Goal: Task Accomplishment & Management: Manage account settings

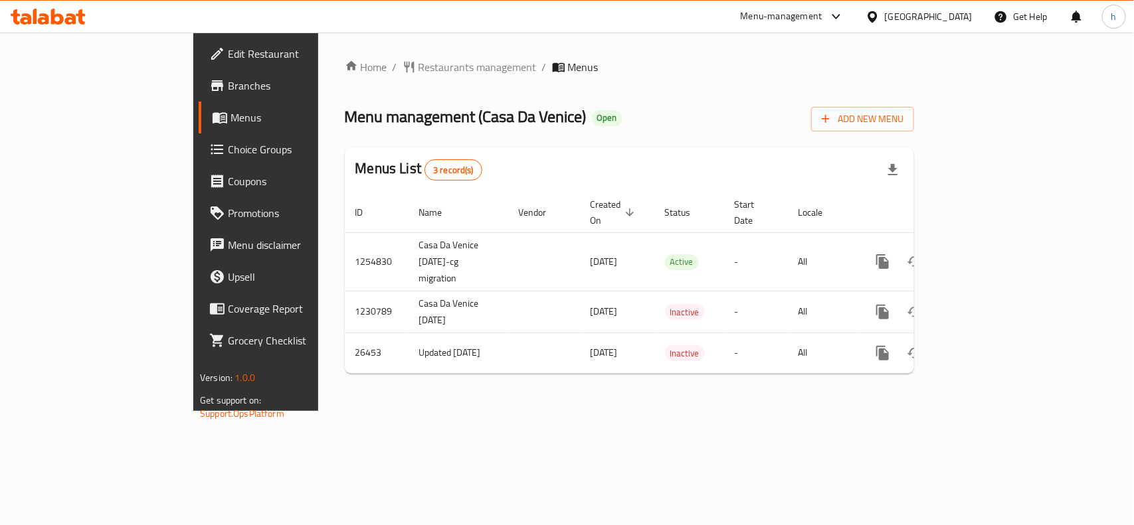
click at [228, 153] on span "Choice Groups" at bounding box center [300, 149] width 144 height 16
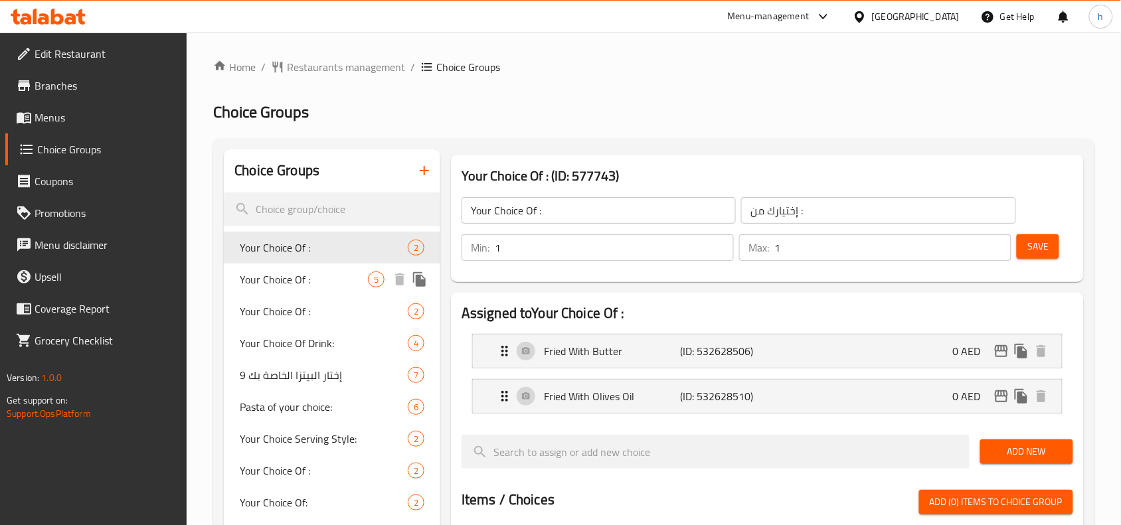
click at [273, 284] on span "Your Choice Of :" at bounding box center [304, 280] width 128 height 16
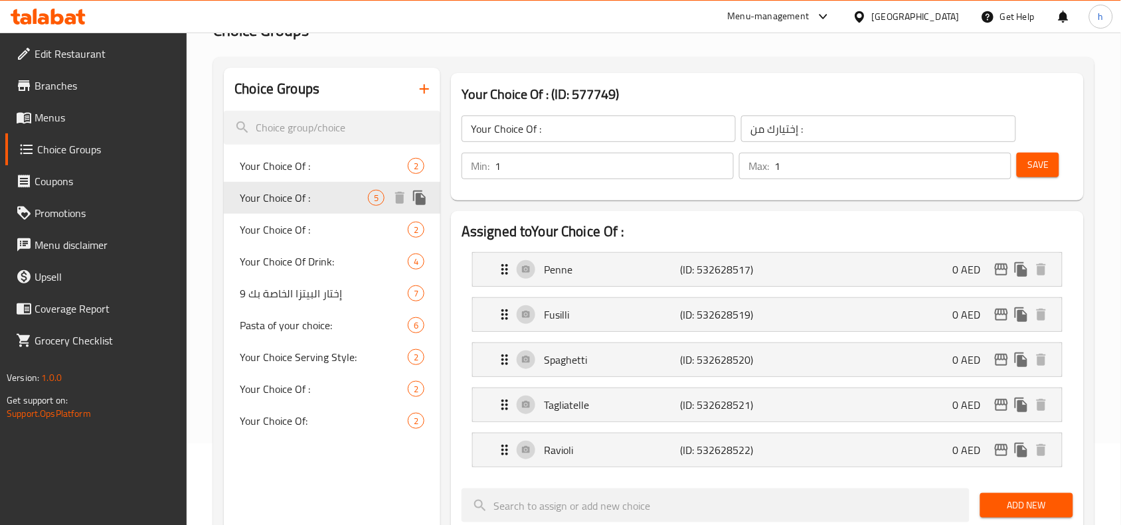
scroll to position [83, 0]
click at [274, 234] on span "Your Choice Of :" at bounding box center [304, 229] width 128 height 16
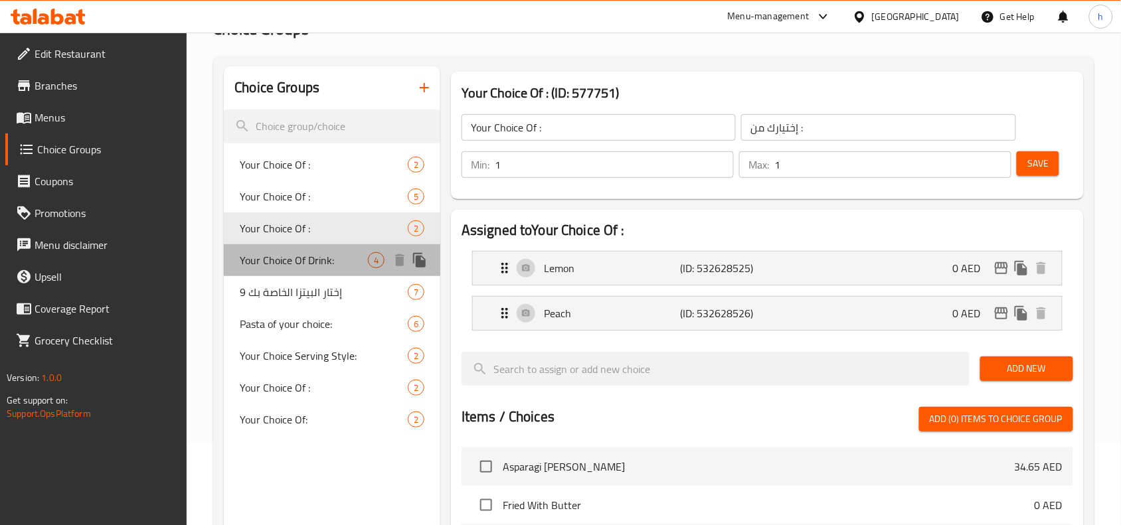
click at [273, 260] on span "Your Choice Of Drink:" at bounding box center [304, 260] width 128 height 16
type input "Your Choice Of Drink:"
type input "اختيارك من المشروبات:"
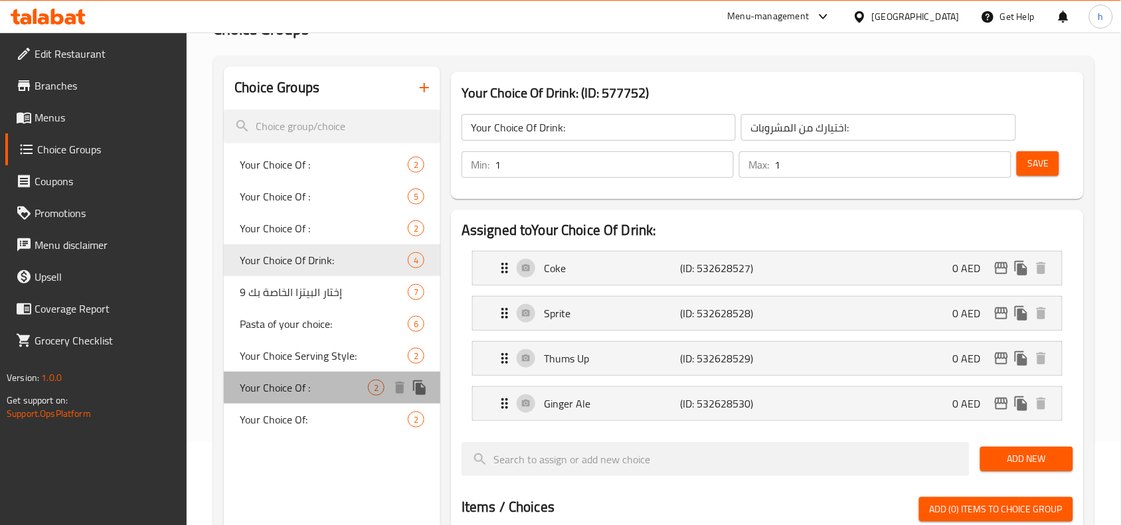
click at [286, 386] on span "Your Choice Of :" at bounding box center [304, 388] width 128 height 16
type input "Your Choice Of :"
type input "إختيارك من :"
type input "0"
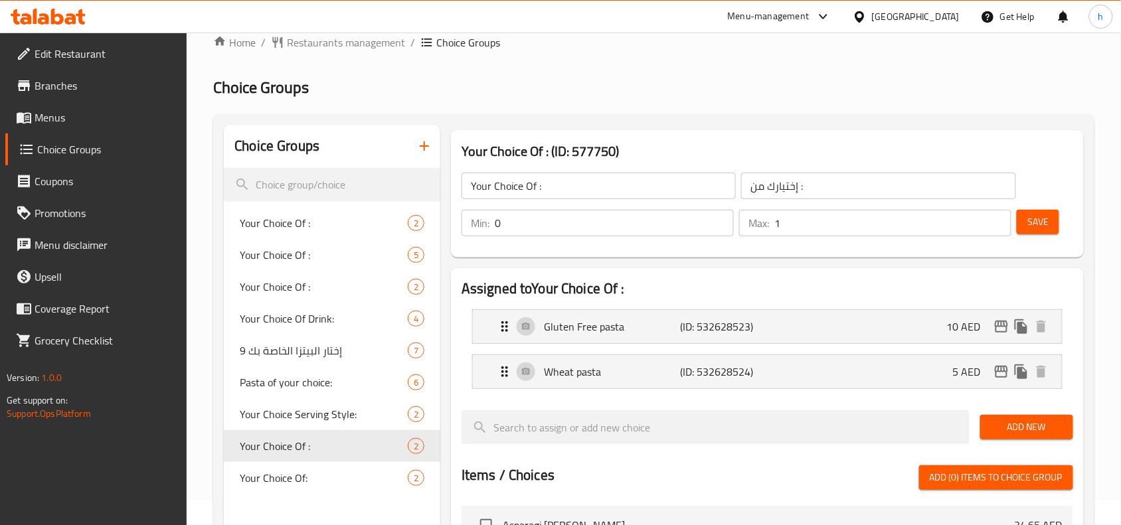
scroll to position [0, 0]
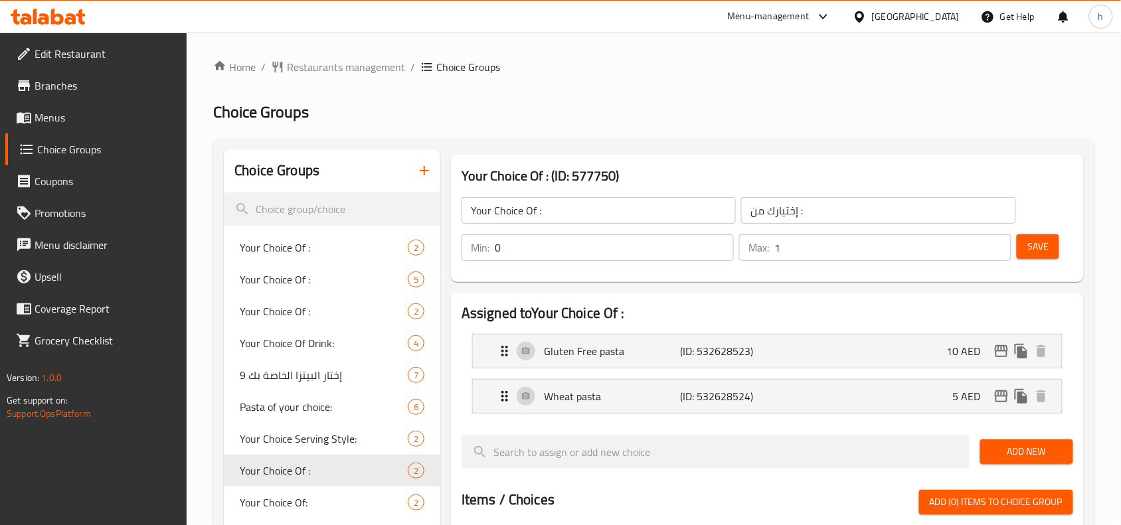
click at [523, 313] on h2 "Assigned to Your Choice Of :" at bounding box center [768, 314] width 612 height 20
click at [505, 353] on icon "Expand" at bounding box center [505, 351] width 16 height 16
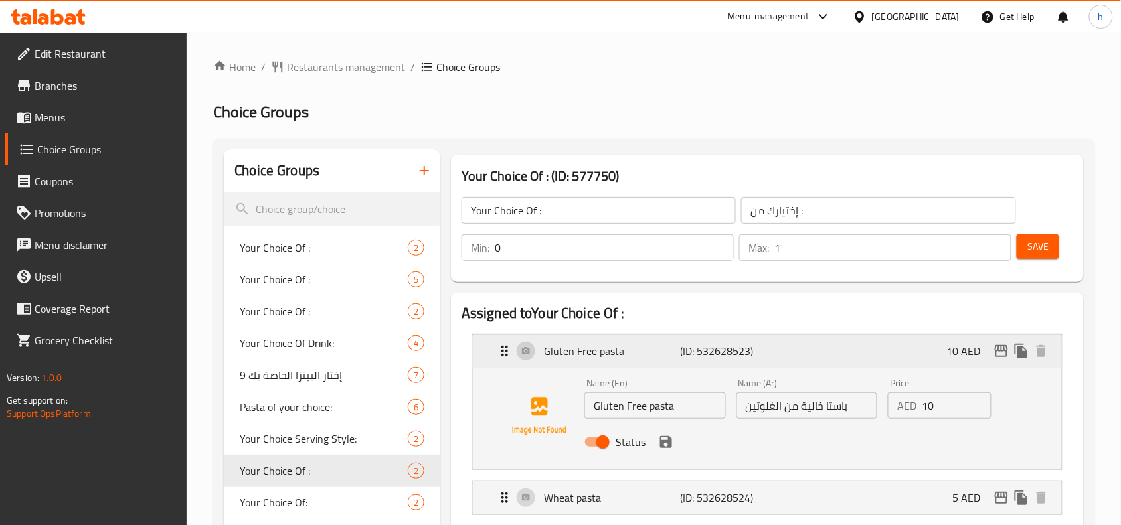
scroll to position [83, 0]
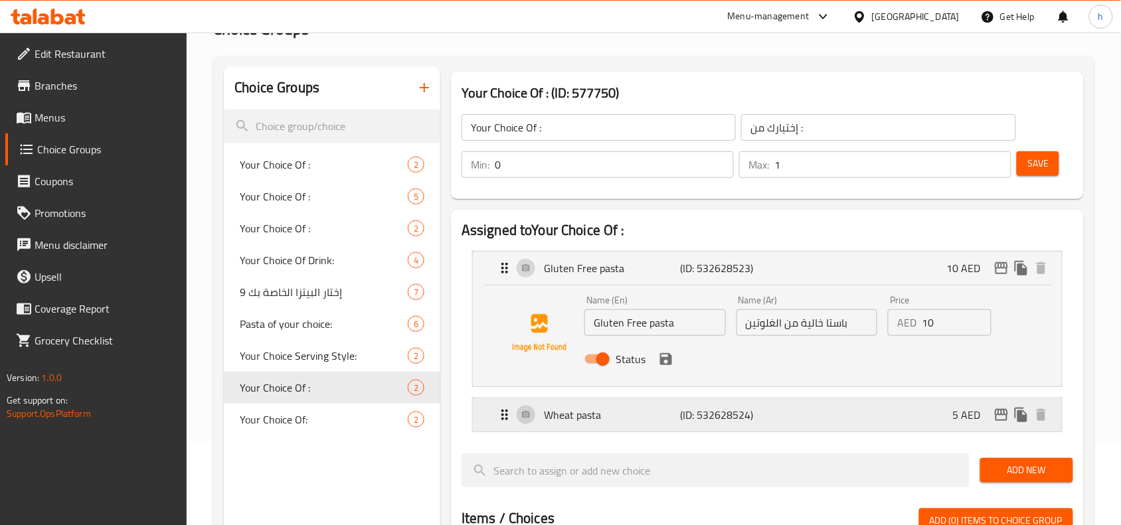
click at [505, 416] on icon "Expand" at bounding box center [505, 415] width 16 height 16
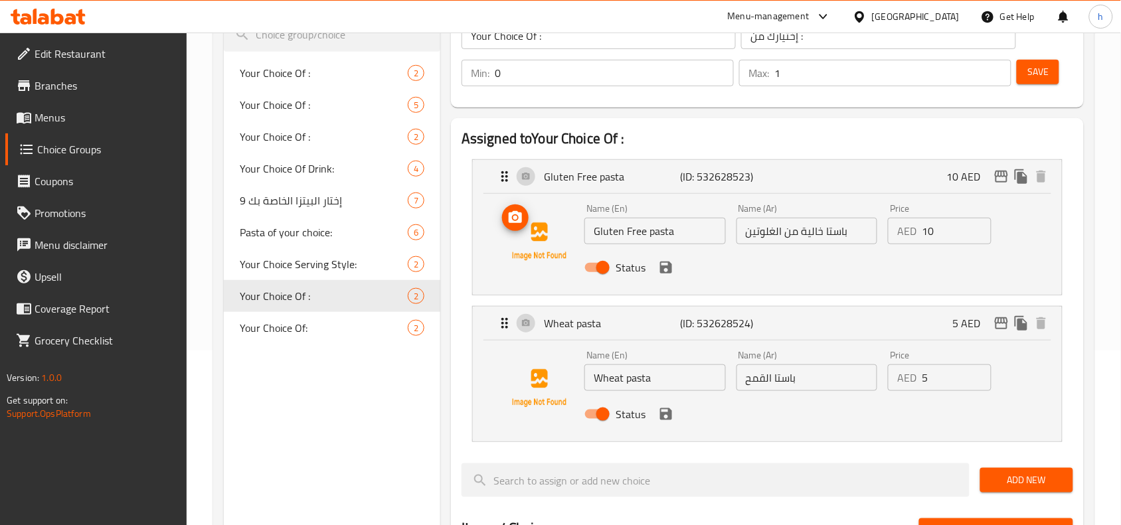
scroll to position [0, 0]
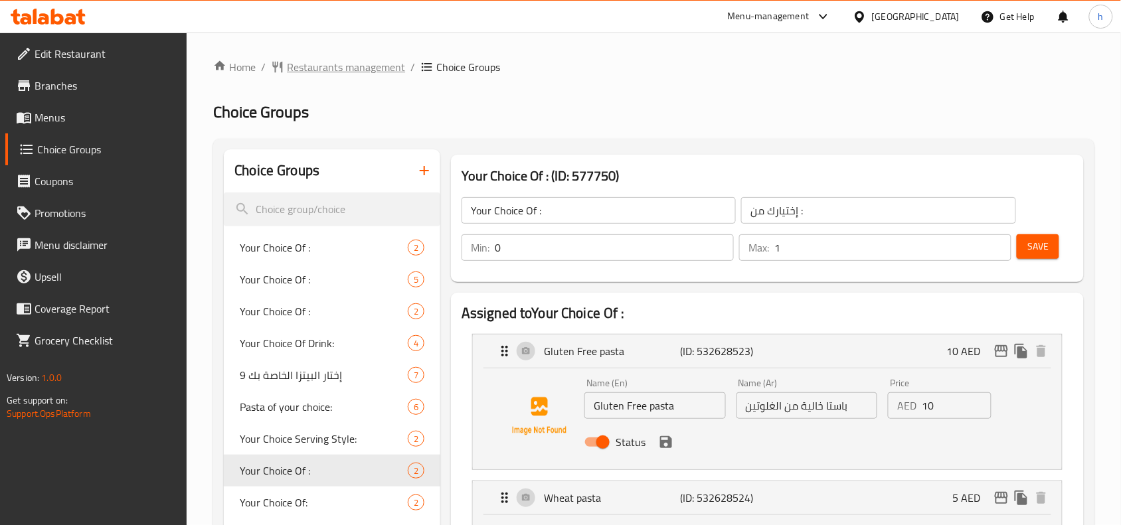
click at [320, 64] on span "Restaurants management" at bounding box center [346, 67] width 118 height 16
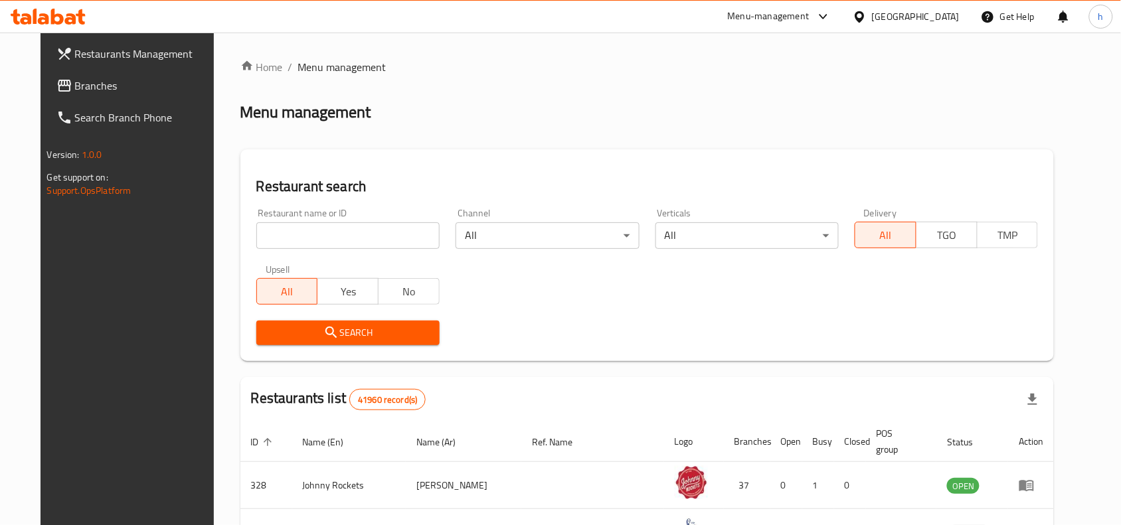
scroll to position [83, 0]
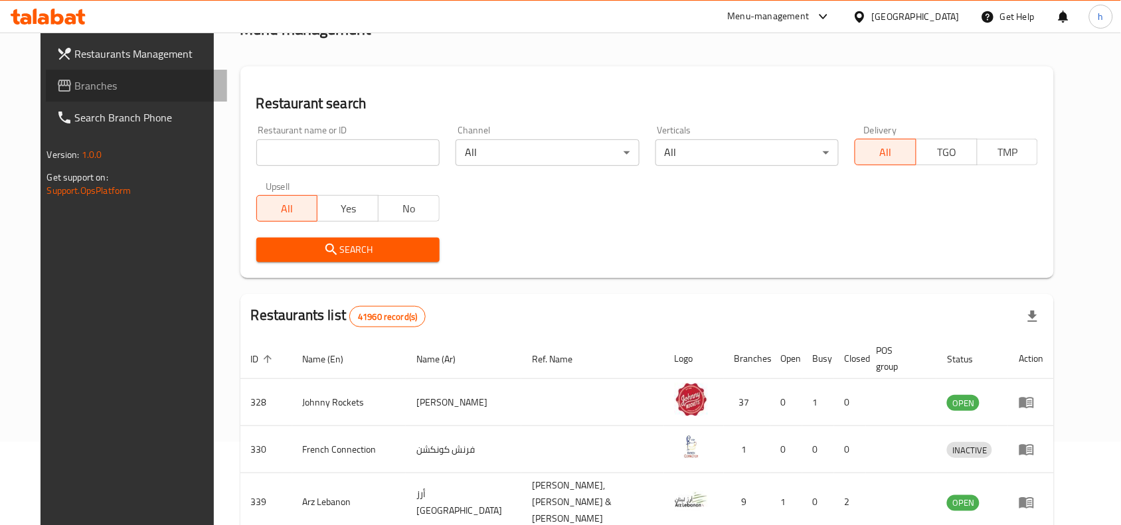
click at [75, 93] on span "Branches" at bounding box center [146, 86] width 142 height 16
